Goal: Task Accomplishment & Management: Manage account settings

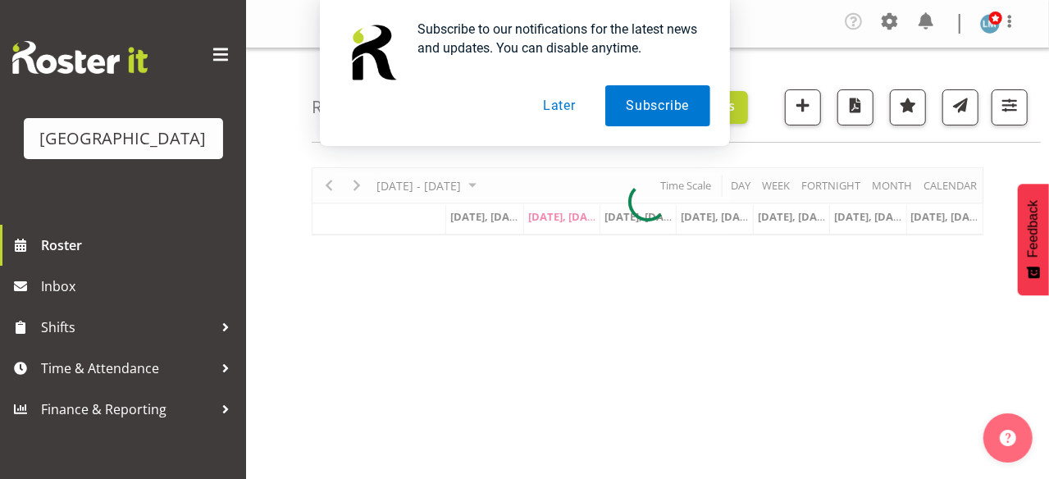
click at [567, 109] on button "Later" at bounding box center [559, 105] width 74 height 41
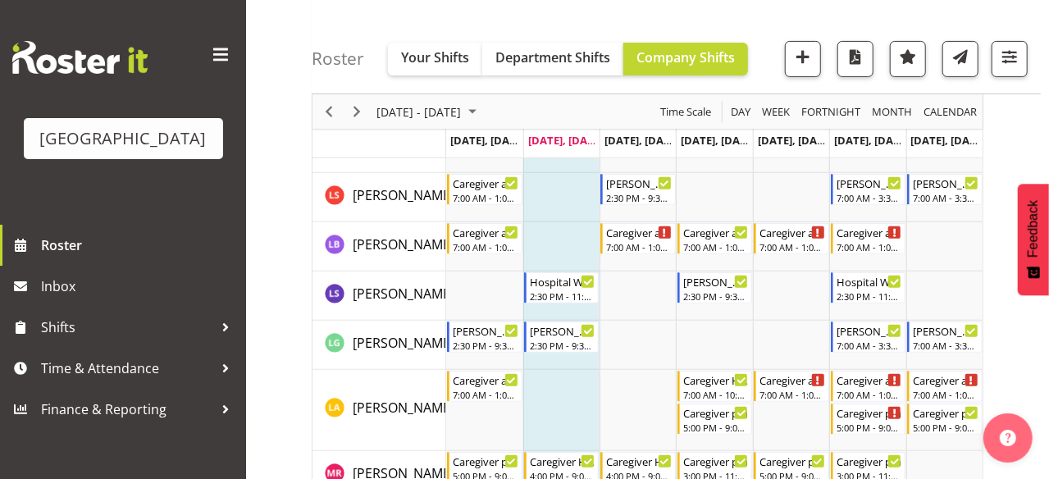
scroll to position [3439, 0]
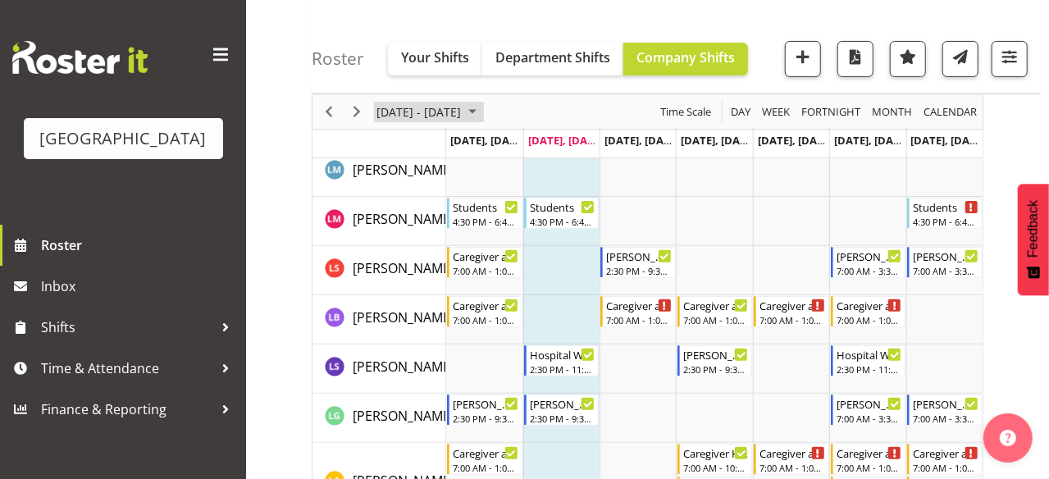
drag, startPoint x: 517, startPoint y: 115, endPoint x: 664, endPoint y: 86, distance: 149.5
click at [358, 111] on span "Next" at bounding box center [357, 112] width 20 height 20
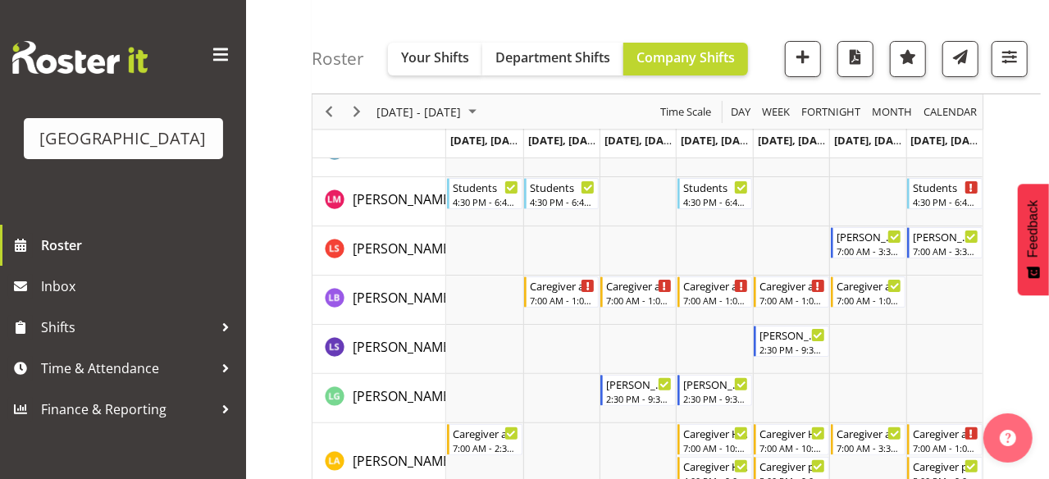
scroll to position [3290, 0]
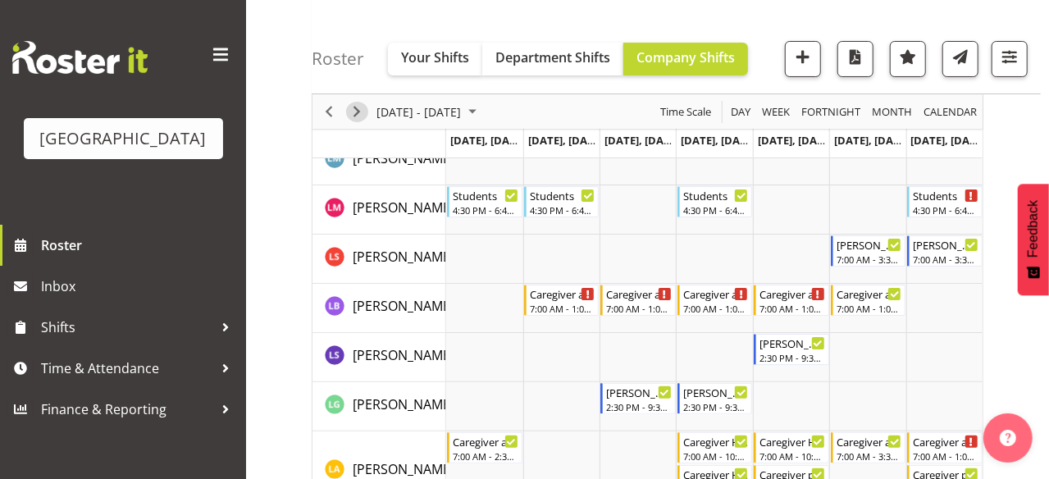
click at [360, 112] on span "Next" at bounding box center [357, 112] width 20 height 20
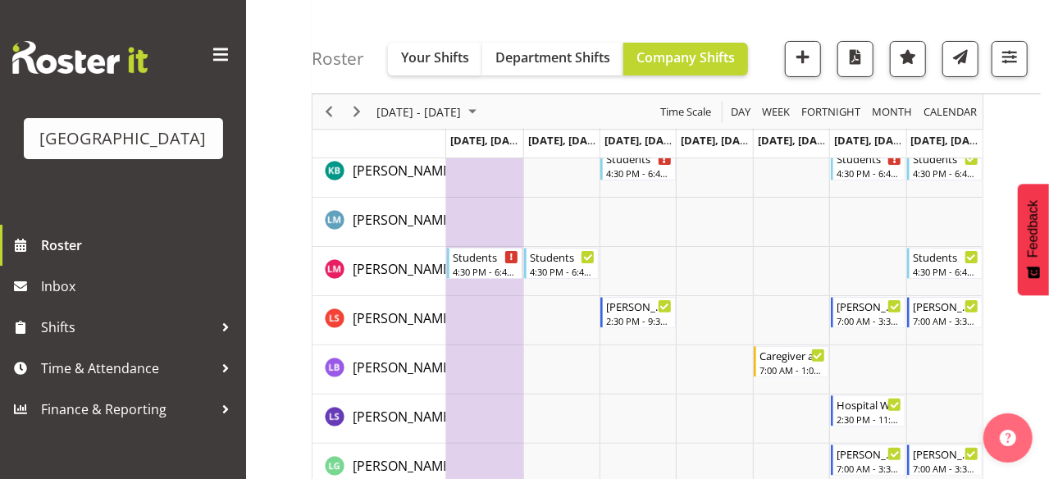
scroll to position [3367, 0]
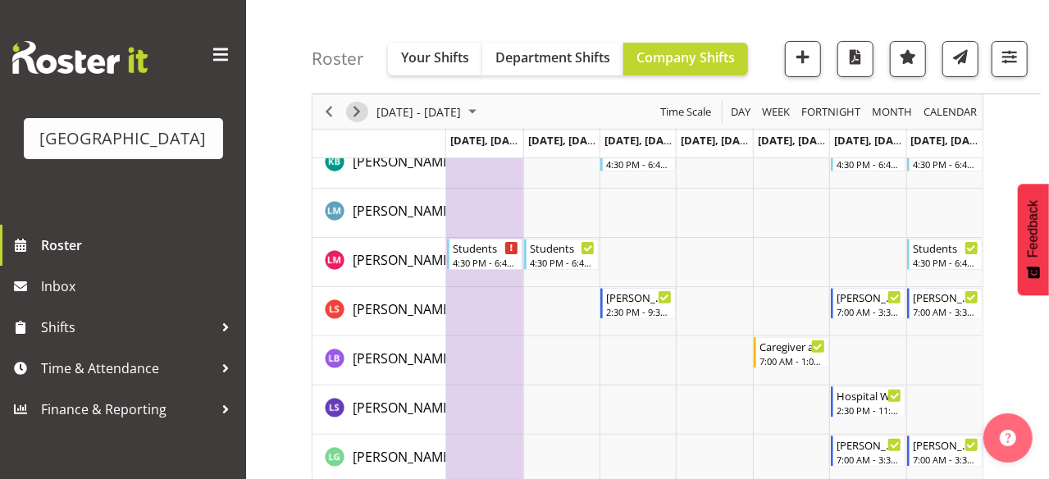
click at [354, 112] on span "Next" at bounding box center [357, 112] width 20 height 20
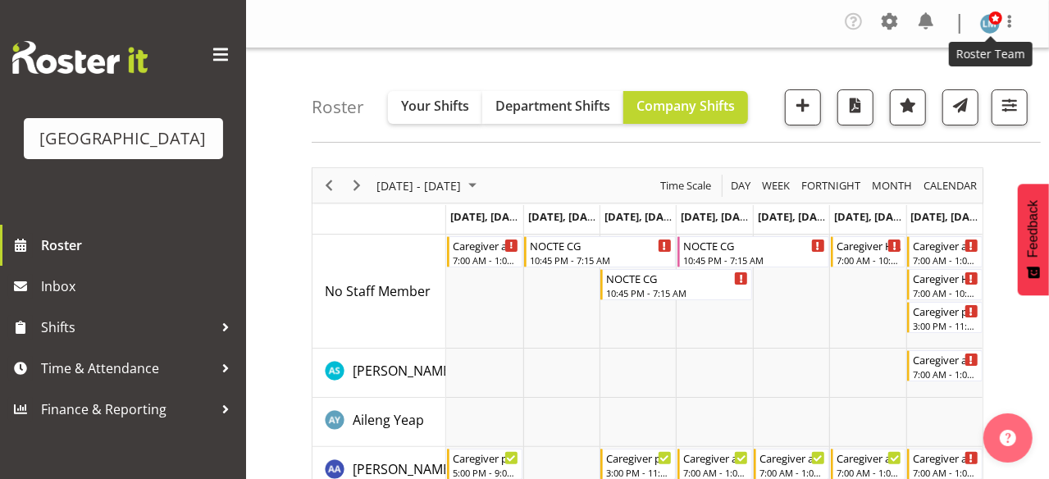
click at [981, 25] on img at bounding box center [990, 24] width 20 height 20
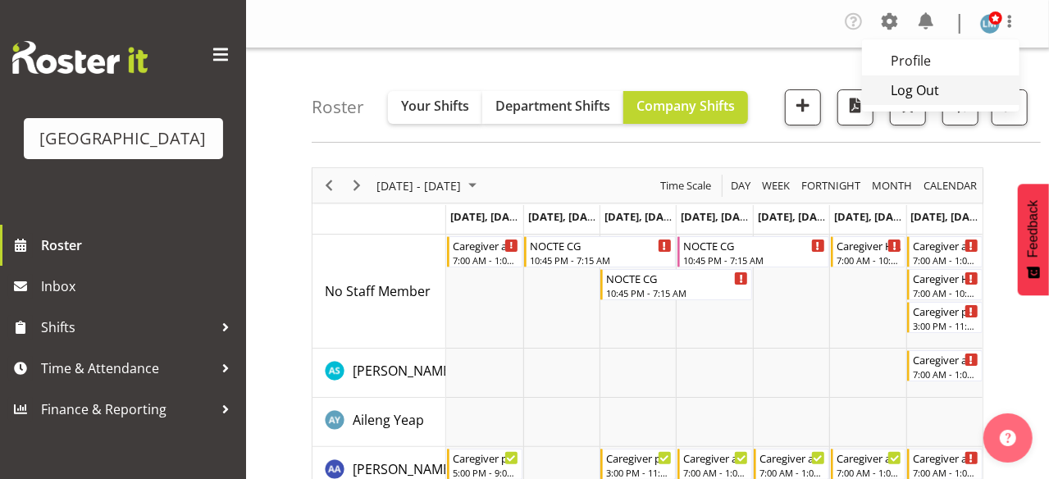
click at [928, 93] on link "Log Out" at bounding box center [940, 90] width 157 height 30
